Goal: Task Accomplishment & Management: Manage account settings

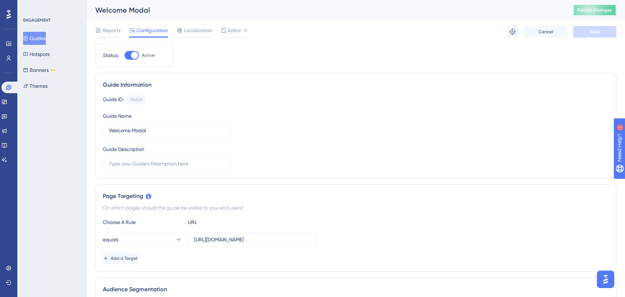
click at [603, 14] on button "Publish Changes" at bounding box center [594, 10] width 43 height 12
click at [42, 37] on button "Guides" at bounding box center [34, 38] width 23 height 13
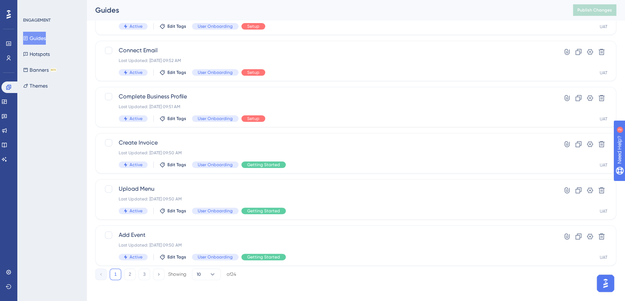
scroll to position [258, 0]
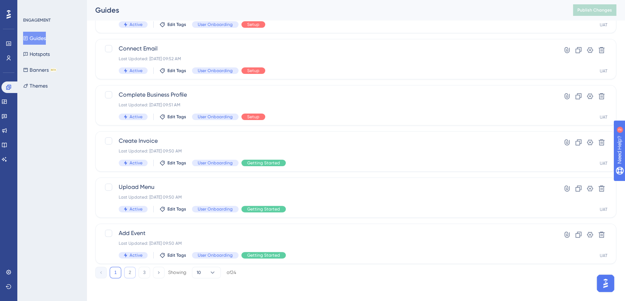
click at [130, 271] on button "2" at bounding box center [130, 273] width 12 height 12
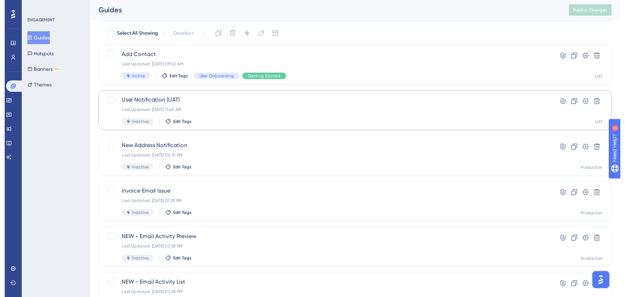
scroll to position [0, 0]
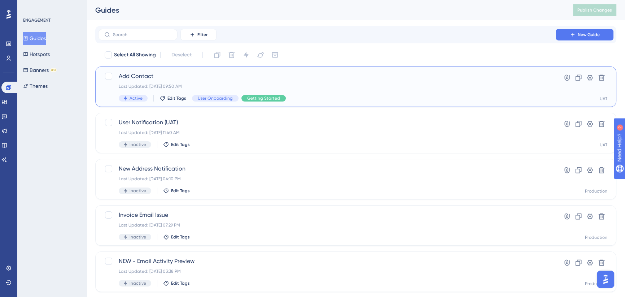
click at [206, 79] on span "Add Contact" at bounding box center [327, 76] width 417 height 9
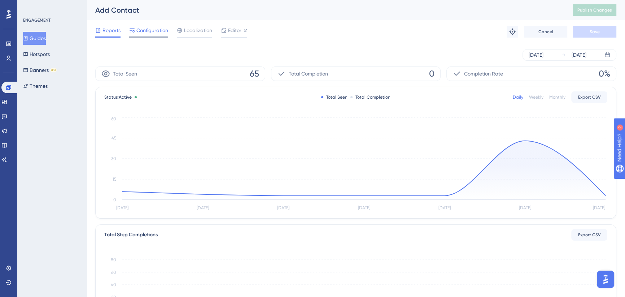
click at [155, 31] on span "Configuration" at bounding box center [152, 30] width 32 height 9
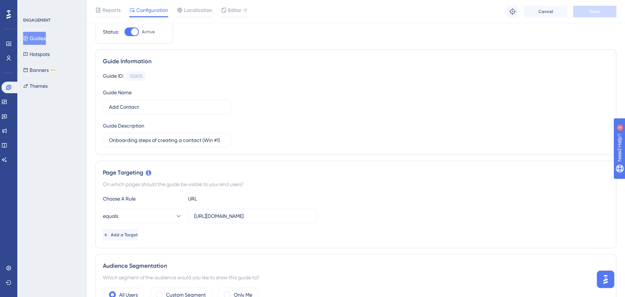
scroll to position [131, 0]
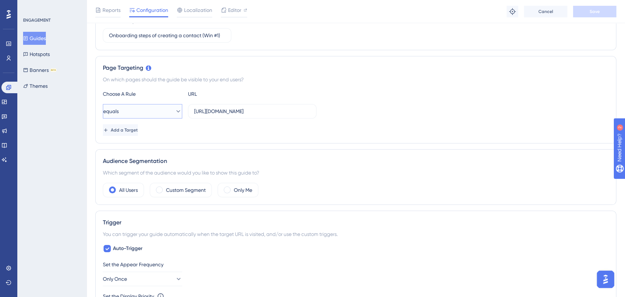
click at [166, 112] on button "equals" at bounding box center [142, 111] width 79 height 14
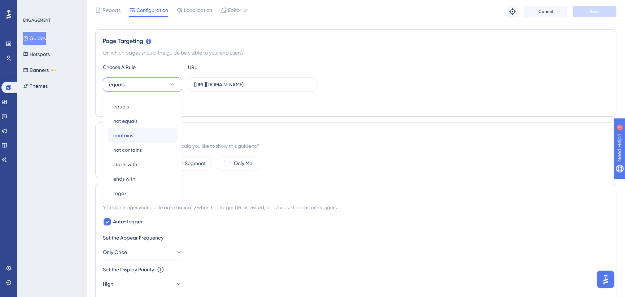
click at [134, 132] on div "contains contains" at bounding box center [142, 135] width 58 height 14
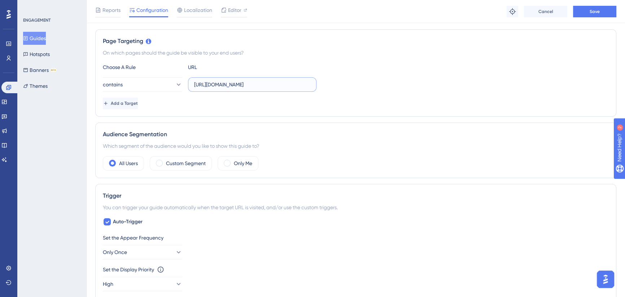
click at [256, 84] on input "https://icy-desert-045d76c0f.1.azurestaticapps.net/" at bounding box center [252, 85] width 116 height 8
drag, startPoint x: 245, startPoint y: 84, endPoint x: 290, endPoint y: 79, distance: 45.0
click at [318, 87] on div "contains https://icy-desert-045d76c0f.1.azurestaticapps.net/" at bounding box center [356, 84] width 506 height 14
drag, startPoint x: 286, startPoint y: 85, endPoint x: 293, endPoint y: 71, distance: 16.0
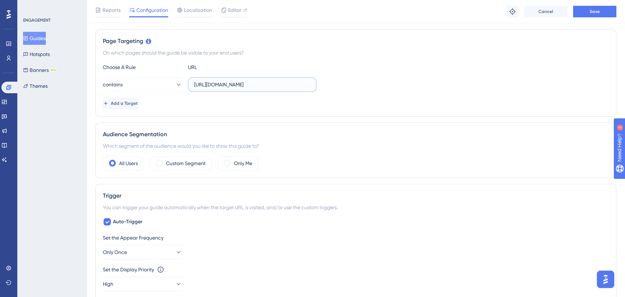
click at [285, 85] on input "https://icy-desert-045d76c0f.1.azurestaticapps.net/" at bounding box center [252, 85] width 116 height 8
click at [295, 61] on div "Page Targeting On which pages should the guide be visible to your end users? Ch…" at bounding box center [355, 72] width 521 height 87
click at [591, 9] on span "Save" at bounding box center [595, 12] width 10 height 6
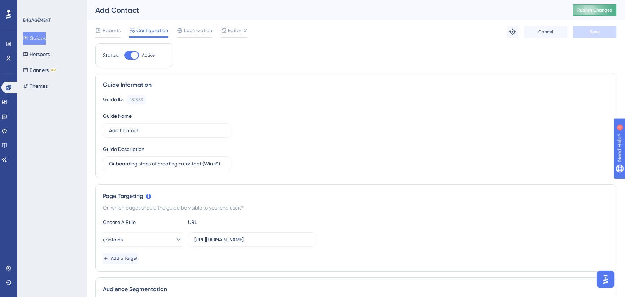
click at [603, 8] on span "Publish Changes" at bounding box center [595, 10] width 35 height 6
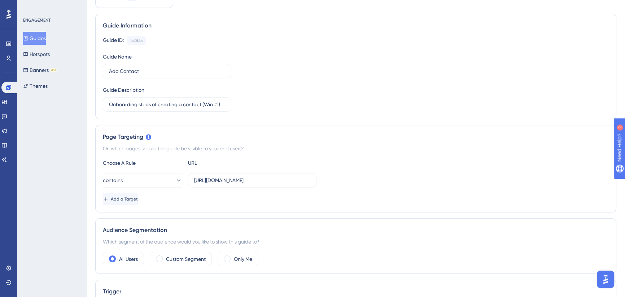
scroll to position [98, 0]
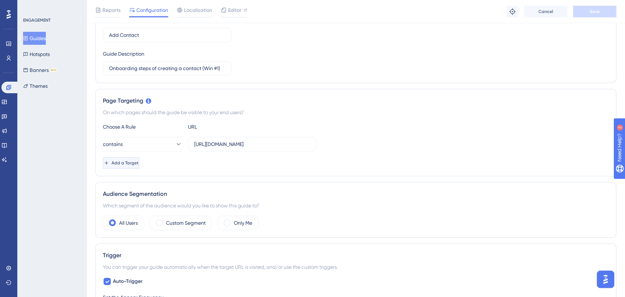
click at [139, 157] on button "Add a Target" at bounding box center [121, 163] width 36 height 12
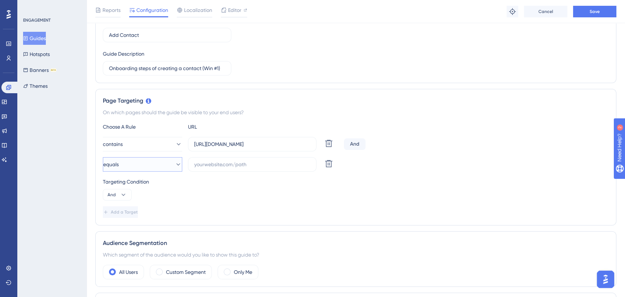
click at [139, 164] on button "equals" at bounding box center [142, 164] width 79 height 14
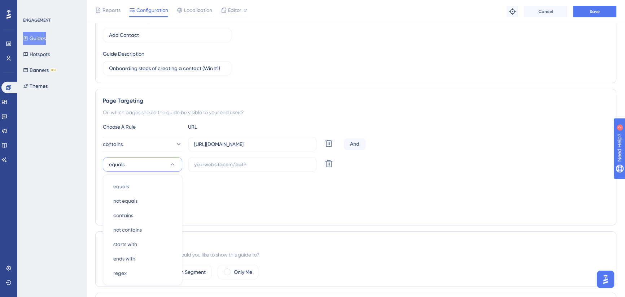
scroll to position [178, 0]
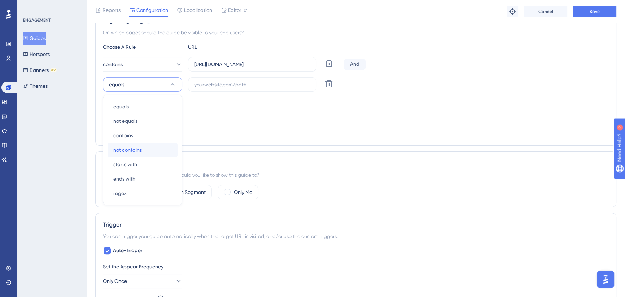
click at [134, 148] on span "not contains" at bounding box center [127, 149] width 29 height 9
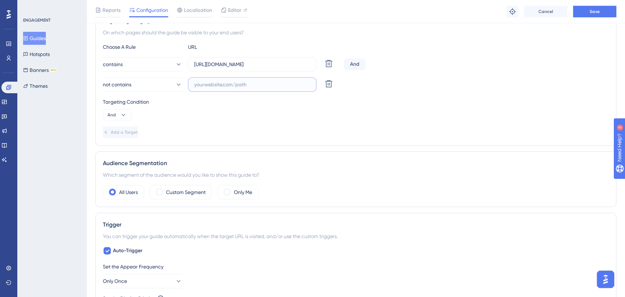
click at [217, 87] on input "text" at bounding box center [252, 85] width 116 height 8
paste input "https://icy-desert-045d76c0f.1.azurestaticapps.net/business-center"
type input "https://icy-desert-045d76c0f.1.azurestaticapps.net/business-center"
click at [591, 10] on span "Save" at bounding box center [595, 12] width 10 height 6
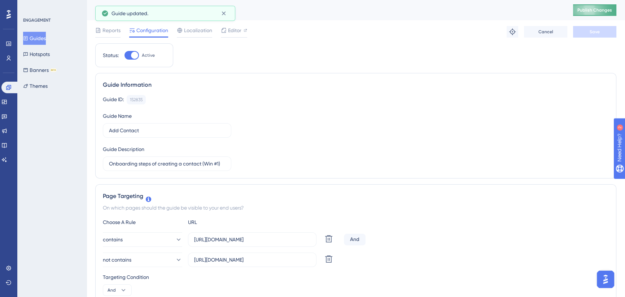
scroll to position [0, 0]
click at [595, 10] on span "Publish Changes" at bounding box center [595, 10] width 35 height 6
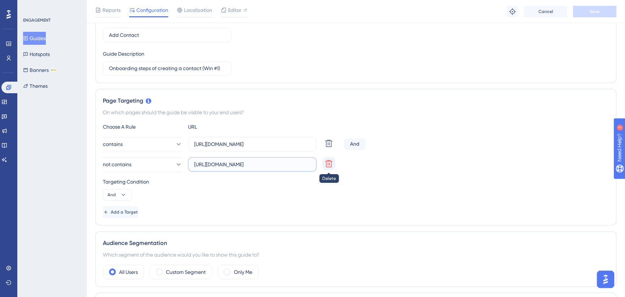
scroll to position [0, 43]
drag, startPoint x: 252, startPoint y: 166, endPoint x: 334, endPoint y: 167, distance: 82.3
click at [334, 167] on div "not contains https://icy-desert-045d76c0f.1.azurestaticapps.net/business-center…" at bounding box center [222, 164] width 238 height 14
click at [277, 163] on input "https://icy-desert-045d76c0f.1.azurestaticapps.net/business-center" at bounding box center [252, 164] width 116 height 8
click at [168, 162] on button "not contains" at bounding box center [142, 164] width 79 height 14
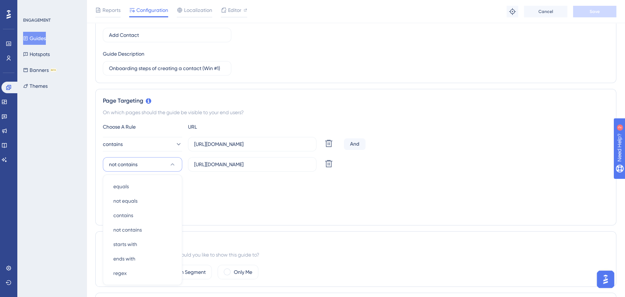
scroll to position [178, 0]
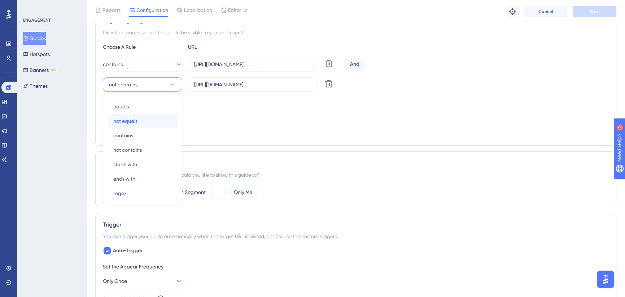
click at [153, 120] on div "not equals not equals" at bounding box center [142, 121] width 58 height 14
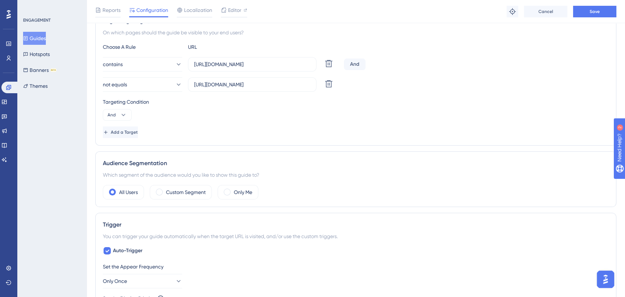
click at [263, 113] on div "Targeting Condition And" at bounding box center [356, 108] width 506 height 23
click at [594, 16] on button "Save" at bounding box center [594, 12] width 43 height 12
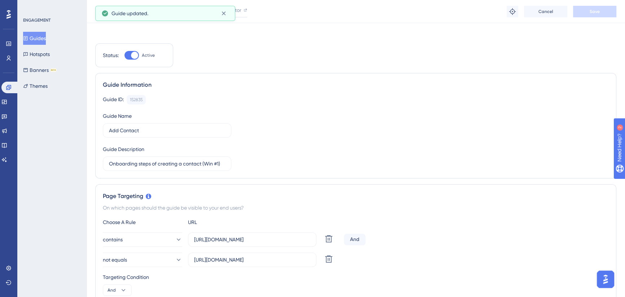
scroll to position [0, 0]
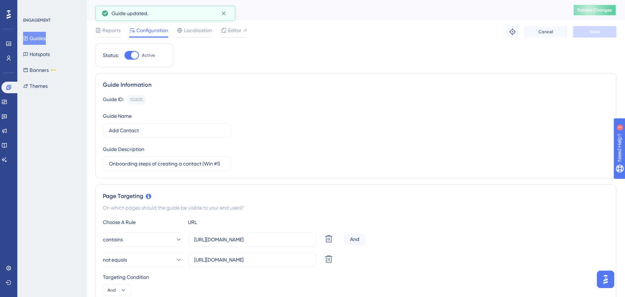
click at [599, 11] on span "Publish Changes" at bounding box center [595, 10] width 35 height 6
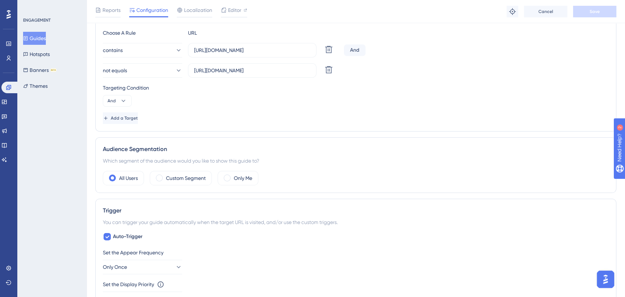
scroll to position [197, 0]
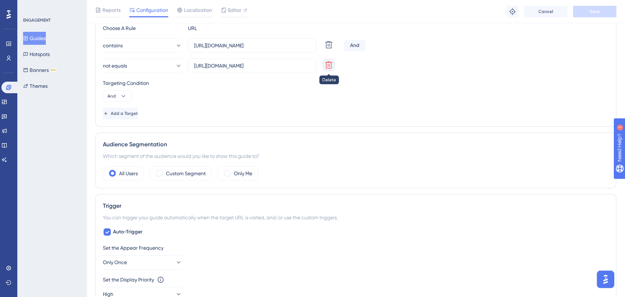
click at [331, 65] on icon at bounding box center [329, 65] width 9 height 9
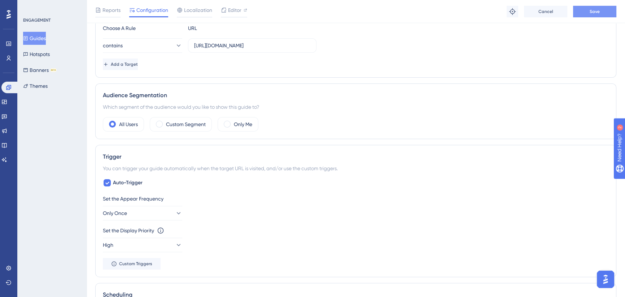
click at [590, 12] on span "Save" at bounding box center [595, 12] width 10 height 6
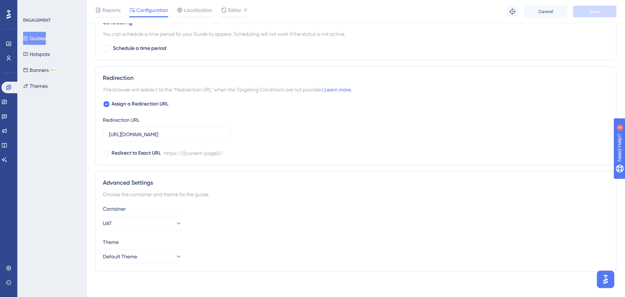
scroll to position [471, 0]
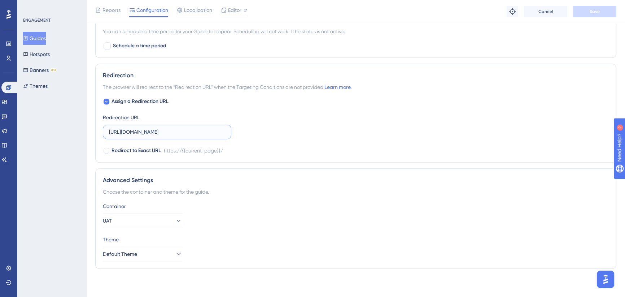
click at [213, 134] on input "https://icy-desert-045d76c0f.1.azurestaticapps.net/" at bounding box center [167, 132] width 116 height 8
drag, startPoint x: 193, startPoint y: 130, endPoint x: 260, endPoint y: 130, distance: 66.4
click at [260, 130] on div "Assign a Redirection URL Redirection URL https://icy-desert-045d76c0f.1.azurest…" at bounding box center [356, 126] width 506 height 58
click at [219, 130] on input "https://icy-desert-045d76c0f.1.azurestaticapps.net/" at bounding box center [167, 132] width 116 height 8
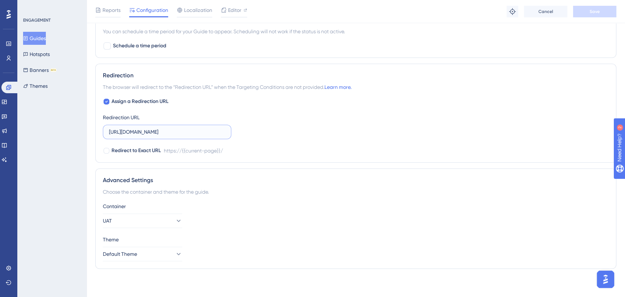
click at [224, 132] on input "https://icy-desert-045d76c0f.1.azurestaticapps.net/" at bounding box center [167, 132] width 116 height 8
type input "https://icy-desert-045d76c0f.1.azurestaticapps.net/contacts"
click at [300, 122] on div "Assign a Redirection URL Redirection URL https://icy-desert-045d76c0f.1.azurest…" at bounding box center [356, 126] width 506 height 58
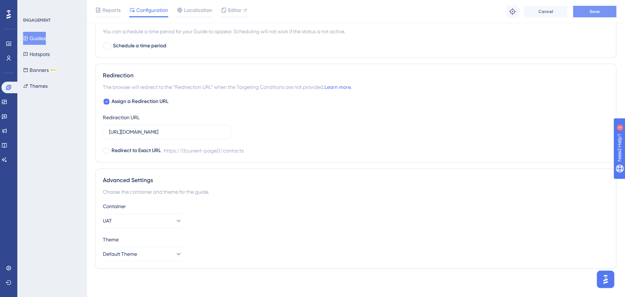
click at [595, 13] on span "Save" at bounding box center [595, 12] width 10 height 6
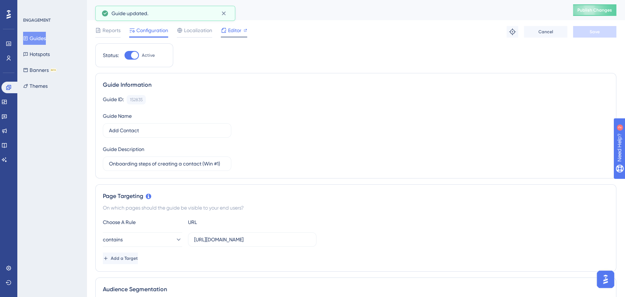
click at [230, 31] on span "Editor" at bounding box center [234, 30] width 13 height 9
